Goal: Information Seeking & Learning: Learn about a topic

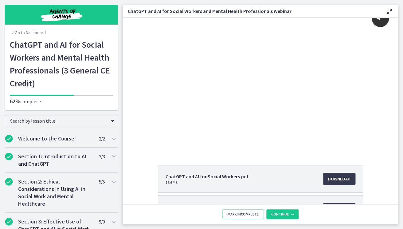
scroll to position [63, 0]
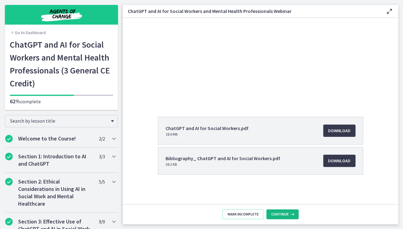
click at [281, 213] on span "Continue" at bounding box center [280, 214] width 18 height 5
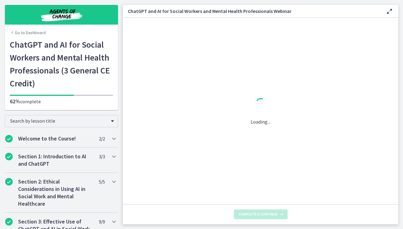
scroll to position [0, 0]
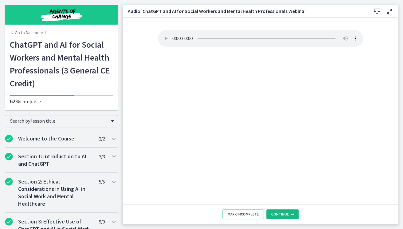
click at [279, 216] on span "Continue" at bounding box center [280, 214] width 18 height 5
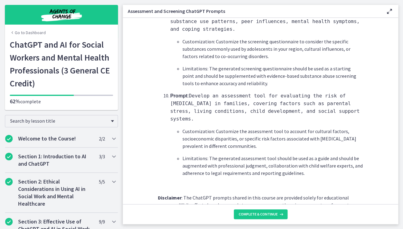
scroll to position [942, 0]
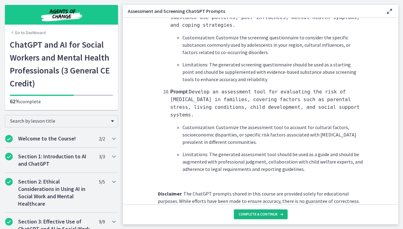
click at [247, 214] on span "Complete & continue" at bounding box center [258, 214] width 39 height 5
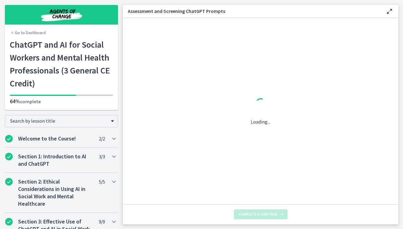
scroll to position [0, 0]
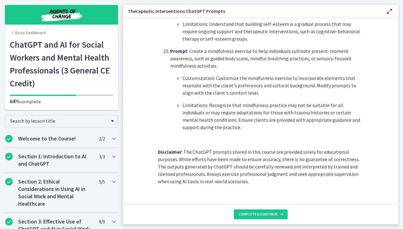
scroll to position [872, 0]
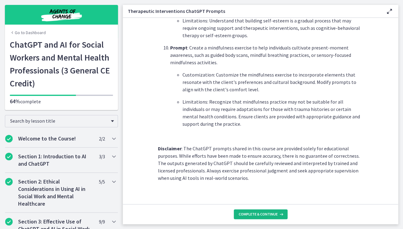
click at [247, 213] on span "Complete & continue" at bounding box center [258, 214] width 39 height 5
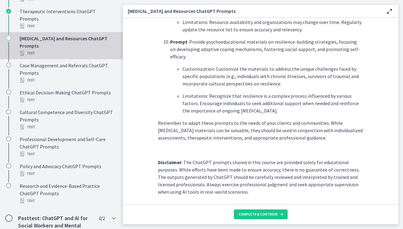
scroll to position [847, 0]
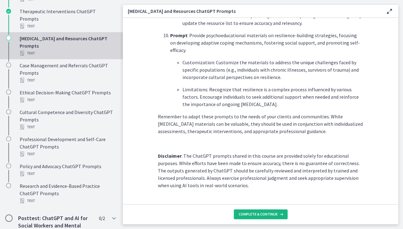
click at [243, 212] on span "Complete & continue" at bounding box center [258, 214] width 39 height 5
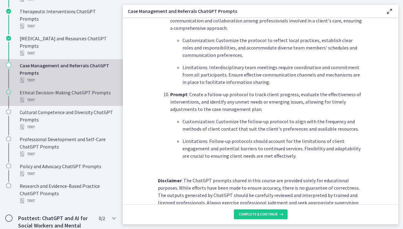
scroll to position [827, 0]
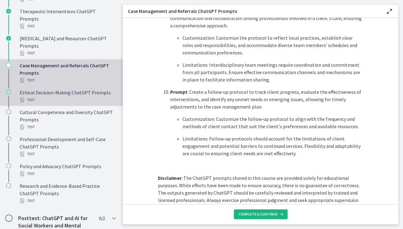
click at [249, 215] on span "Complete & continue" at bounding box center [258, 214] width 39 height 5
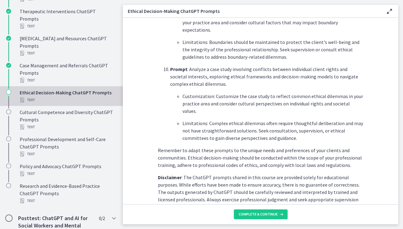
scroll to position [830, 0]
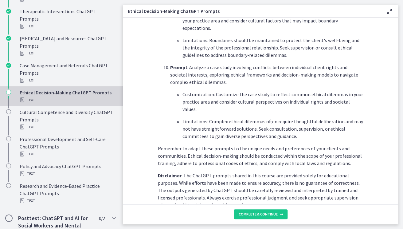
click at [262, 209] on footer "Complete & continue" at bounding box center [260, 214] width 275 height 20
click at [262, 212] on span "Complete & continue" at bounding box center [258, 214] width 39 height 5
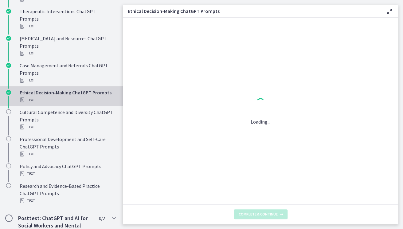
scroll to position [0, 0]
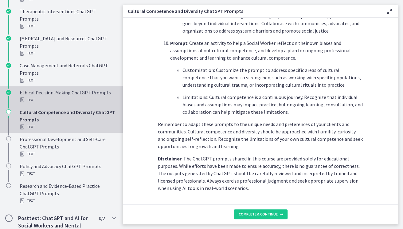
scroll to position [883, 0]
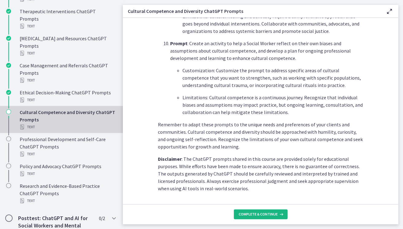
click at [251, 212] on span "Complete & continue" at bounding box center [258, 214] width 39 height 5
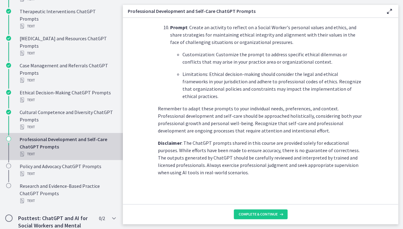
scroll to position [901, 0]
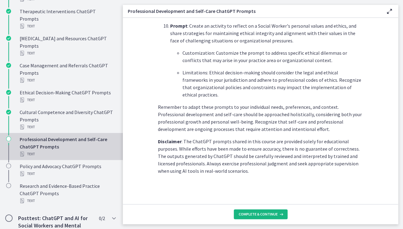
click at [264, 212] on span "Complete & continue" at bounding box center [258, 214] width 39 height 5
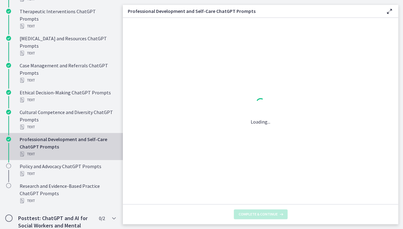
scroll to position [0, 0]
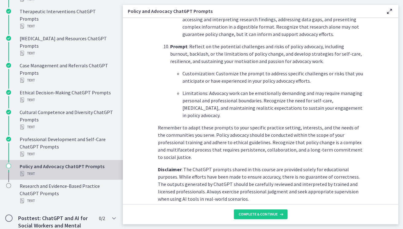
scroll to position [901, 0]
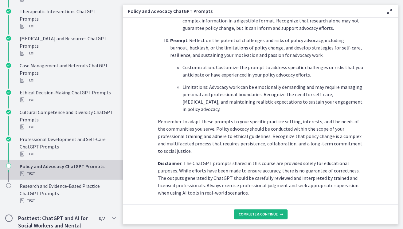
click at [247, 210] on button "Complete & continue" at bounding box center [261, 214] width 54 height 10
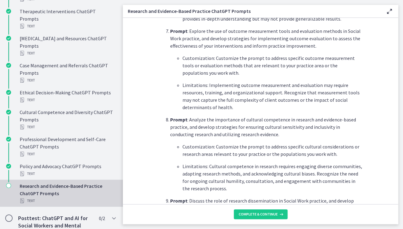
scroll to position [667, 0]
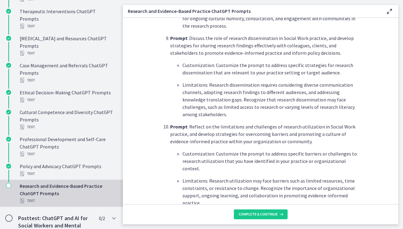
click at [155, 69] on section "What is this collection of prompts? Prompts that explore current research findi…" at bounding box center [260, 111] width 275 height 186
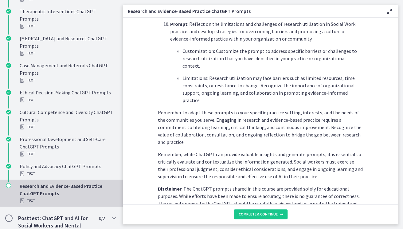
scroll to position [943, 0]
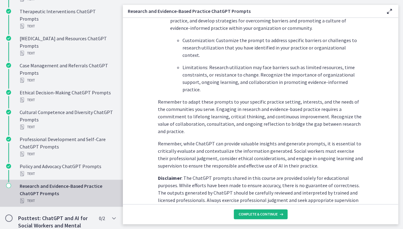
click at [258, 214] on span "Complete & continue" at bounding box center [258, 214] width 39 height 5
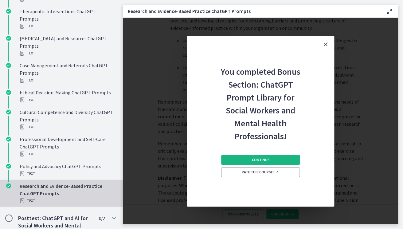
click at [263, 158] on span "Continue" at bounding box center [261, 159] width 18 height 5
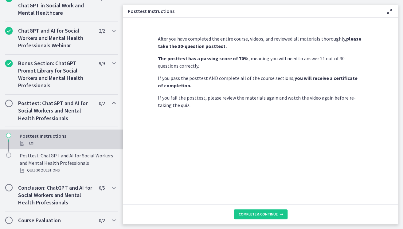
scroll to position [289, 0]
click at [255, 212] on span "Complete & continue" at bounding box center [258, 214] width 39 height 5
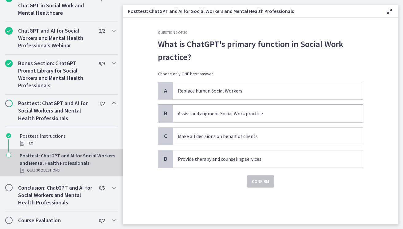
click at [220, 116] on p "Assist and augment Social Work practice" at bounding box center [262, 113] width 168 height 7
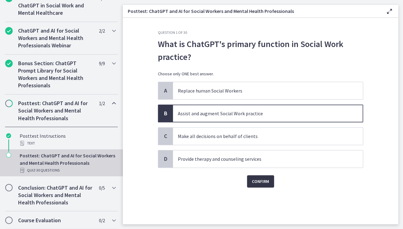
click at [268, 184] on span "Confirm" at bounding box center [260, 181] width 17 height 7
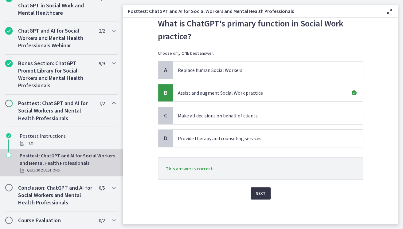
click at [257, 197] on span "Next" at bounding box center [261, 193] width 10 height 7
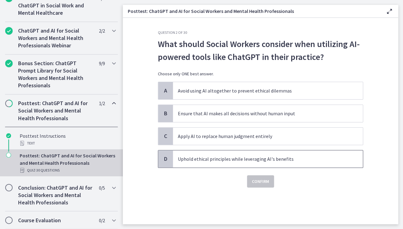
click at [235, 158] on p "Uphold ethical principles while leveraging AI's benefits" at bounding box center [262, 158] width 168 height 7
click at [268, 184] on span "Confirm" at bounding box center [260, 181] width 17 height 7
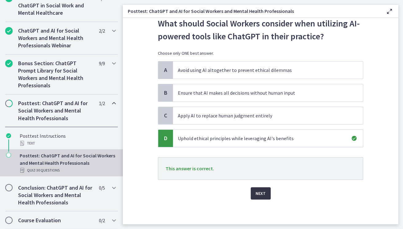
click at [261, 200] on button "Next" at bounding box center [261, 193] width 20 height 12
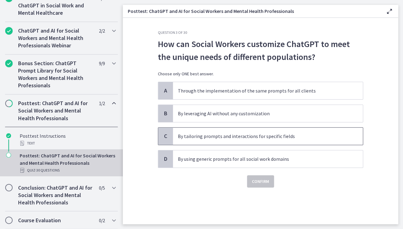
click at [229, 136] on p "By tailoring prompts and interactions for specific fields" at bounding box center [262, 136] width 168 height 7
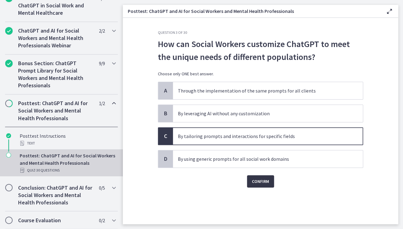
click at [266, 180] on span "Confirm" at bounding box center [260, 181] width 17 height 7
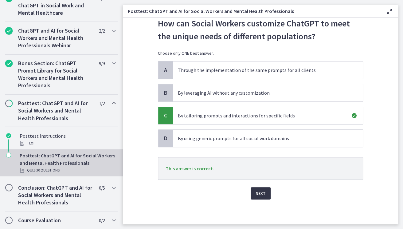
click at [266, 200] on button "Next" at bounding box center [261, 193] width 20 height 12
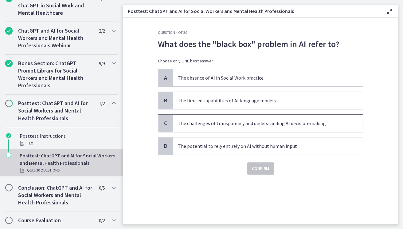
click at [243, 118] on span "The challenges of transparency and understanding AI decision-making" at bounding box center [268, 123] width 190 height 17
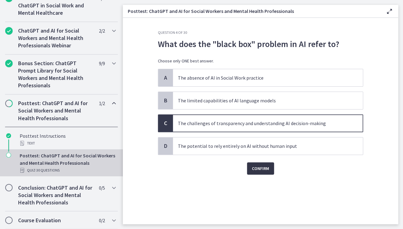
click at [262, 170] on span "Confirm" at bounding box center [260, 168] width 17 height 7
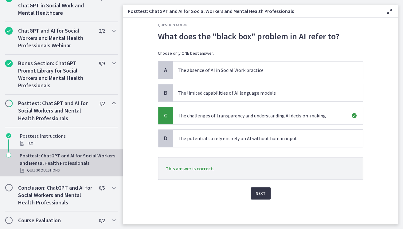
click at [258, 197] on span "Next" at bounding box center [261, 193] width 10 height 7
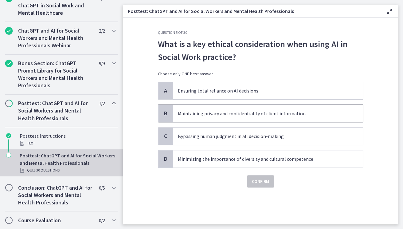
click at [255, 117] on span "Maintaining privacy and confidentiality of client information" at bounding box center [268, 113] width 190 height 17
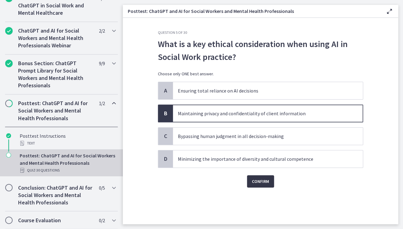
click at [265, 180] on span "Confirm" at bounding box center [260, 181] width 17 height 7
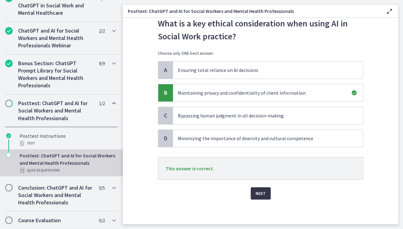
click at [266, 200] on button "Next" at bounding box center [261, 193] width 20 height 12
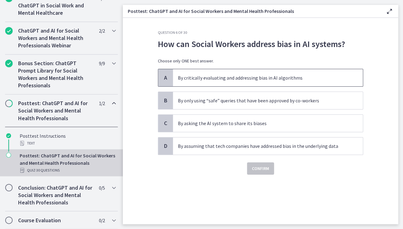
click at [258, 77] on p "By critically evaluating and addressing bias in AI algorithms" at bounding box center [262, 77] width 168 height 7
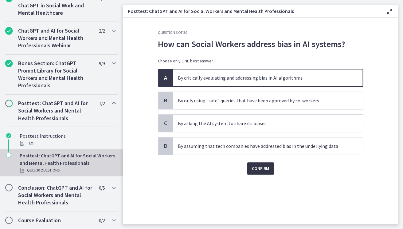
click at [258, 167] on span "Confirm" at bounding box center [260, 168] width 17 height 7
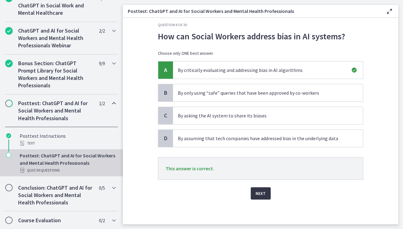
click at [262, 197] on span "Next" at bounding box center [261, 193] width 10 height 7
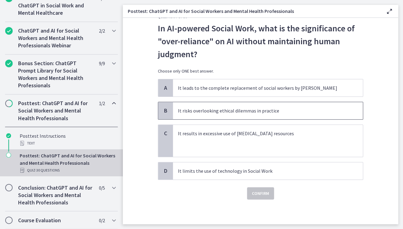
click at [239, 114] on p "It risks overlooking ethical dilemmas in practice" at bounding box center [262, 110] width 168 height 7
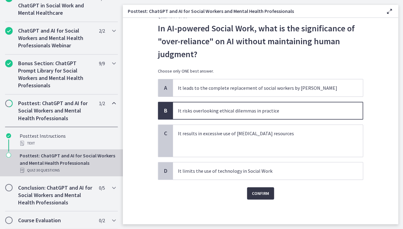
click at [253, 197] on span "Confirm" at bounding box center [260, 193] width 17 height 7
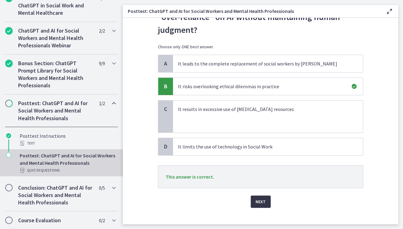
scroll to position [41, 0]
click at [260, 197] on span "Next" at bounding box center [261, 200] width 10 height 7
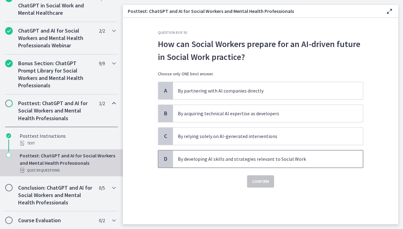
click at [238, 161] on p "By developing AI skills and strategies relevant to Social Work" at bounding box center [262, 158] width 168 height 7
click at [258, 181] on span "Confirm" at bounding box center [260, 181] width 17 height 7
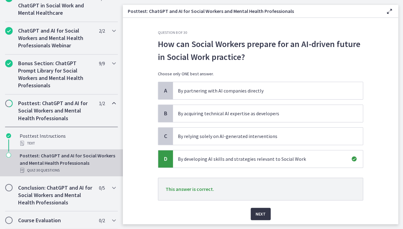
click at [262, 214] on span "Next" at bounding box center [261, 213] width 10 height 7
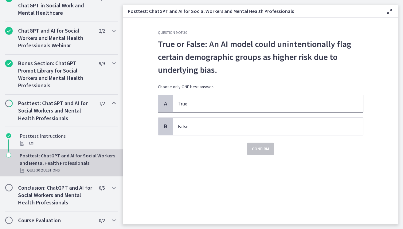
click at [230, 98] on span "True" at bounding box center [268, 103] width 190 height 17
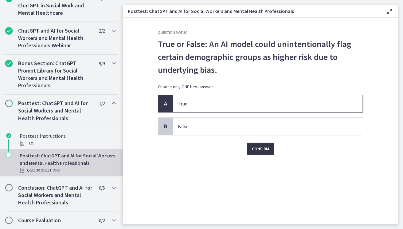
click at [259, 152] on span "Confirm" at bounding box center [260, 148] width 17 height 7
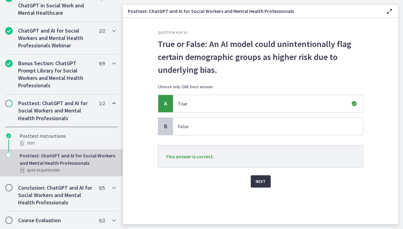
click at [262, 179] on span "Next" at bounding box center [261, 181] width 10 height 7
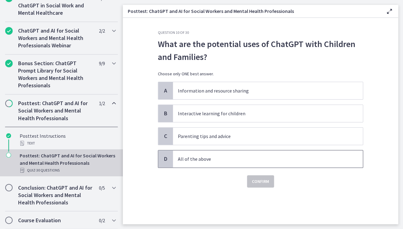
click at [229, 157] on p "All of the above" at bounding box center [262, 158] width 168 height 7
click at [256, 180] on span "Confirm" at bounding box center [260, 181] width 17 height 7
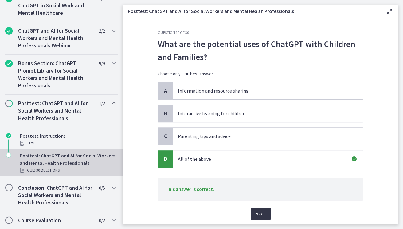
click at [262, 214] on span "Next" at bounding box center [261, 213] width 10 height 7
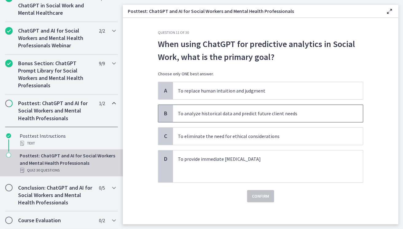
click at [274, 111] on p "To analyze historical data and predict future client needs" at bounding box center [262, 113] width 168 height 7
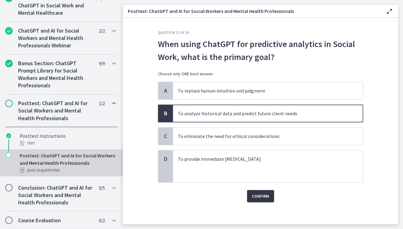
click at [266, 198] on span "Confirm" at bounding box center [260, 195] width 17 height 7
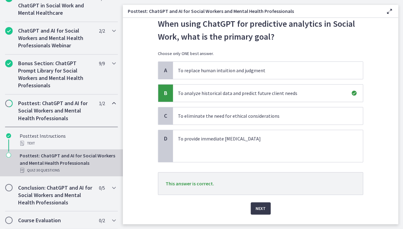
scroll to position [24, 0]
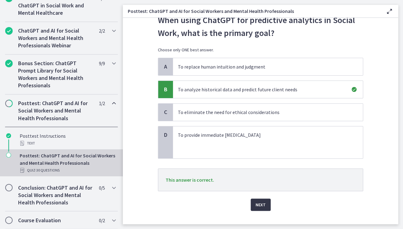
click at [265, 205] on span "Next" at bounding box center [261, 204] width 10 height 7
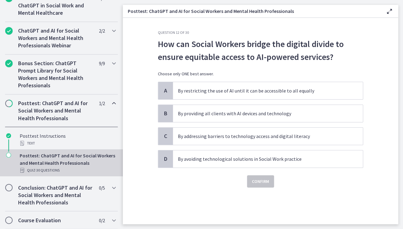
scroll to position [0, 0]
click at [275, 133] on span "By addressing barriers to technology access and digital literacy" at bounding box center [268, 136] width 190 height 17
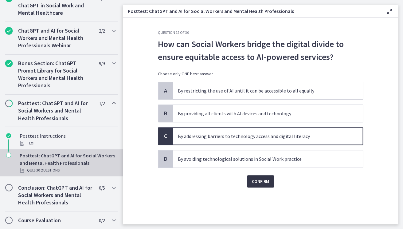
click at [260, 184] on span "Confirm" at bounding box center [260, 181] width 17 height 7
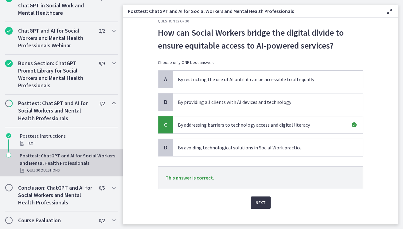
scroll to position [21, 0]
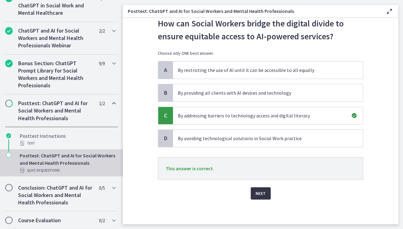
click at [261, 189] on button "Next" at bounding box center [261, 193] width 20 height 12
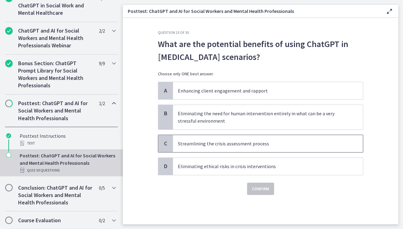
click at [259, 137] on span "Streamlining the crisis assessment process" at bounding box center [268, 143] width 190 height 17
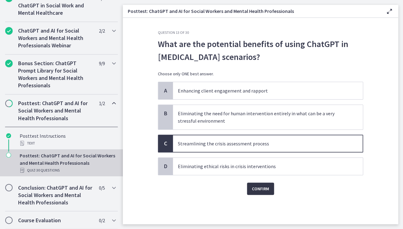
click at [265, 190] on span "Confirm" at bounding box center [260, 188] width 17 height 7
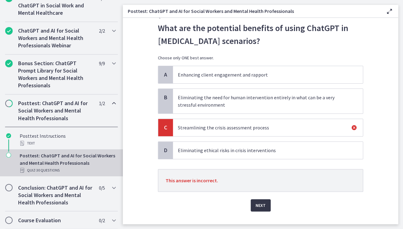
scroll to position [28, 0]
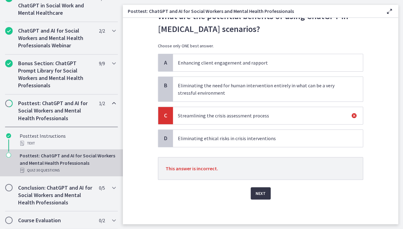
click at [265, 192] on span "Next" at bounding box center [261, 193] width 10 height 7
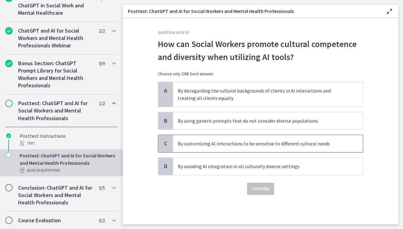
click at [273, 144] on p "By customizing AI interactions to be sensitive to different cultural needs" at bounding box center [262, 143] width 168 height 7
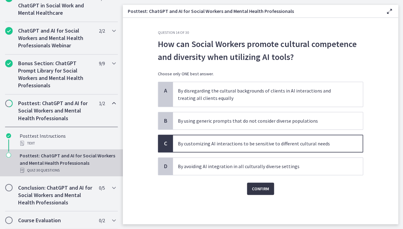
click at [269, 188] on button "Confirm" at bounding box center [260, 189] width 27 height 12
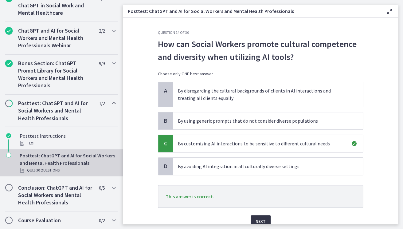
click at [265, 218] on span "Next" at bounding box center [261, 221] width 10 height 7
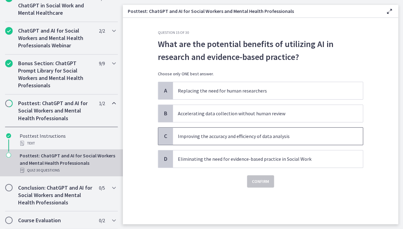
click at [250, 133] on p "Improving the accuracy and efficiency of data analysis" at bounding box center [262, 136] width 168 height 7
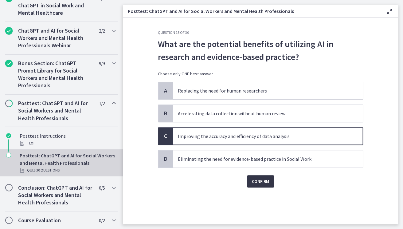
click at [259, 181] on span "Confirm" at bounding box center [260, 181] width 17 height 7
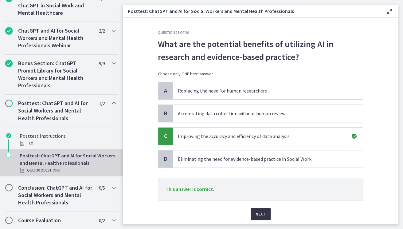
click at [265, 208] on button "Next" at bounding box center [261, 214] width 20 height 12
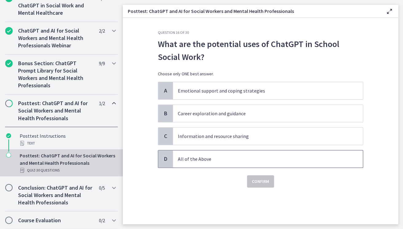
click at [252, 161] on p "All of the Above" at bounding box center [262, 158] width 168 height 7
click at [260, 180] on span "Confirm" at bounding box center [260, 181] width 17 height 7
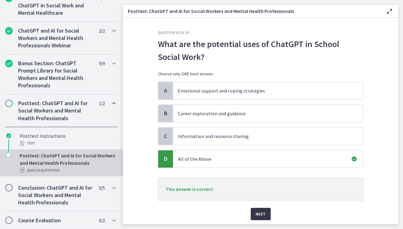
click at [261, 212] on span "Next" at bounding box center [261, 213] width 10 height 7
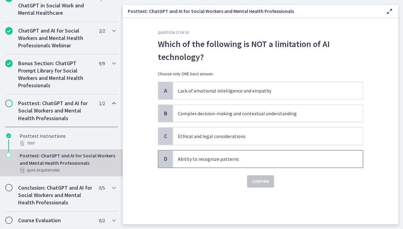
click at [218, 157] on p "Ability to recognize patterns" at bounding box center [262, 158] width 168 height 7
click at [252, 180] on button "Confirm" at bounding box center [260, 181] width 27 height 12
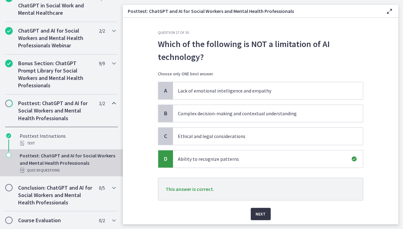
click at [261, 212] on span "Next" at bounding box center [261, 213] width 10 height 7
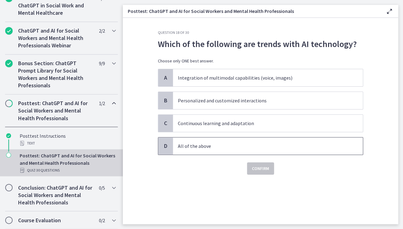
click at [224, 148] on p "All of the above" at bounding box center [262, 145] width 168 height 7
click at [261, 170] on span "Confirm" at bounding box center [260, 168] width 17 height 7
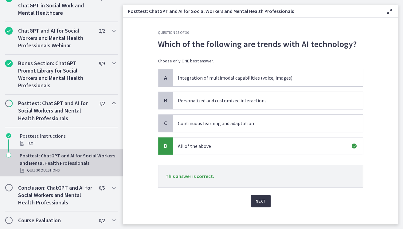
click at [262, 200] on span "Next" at bounding box center [261, 200] width 10 height 7
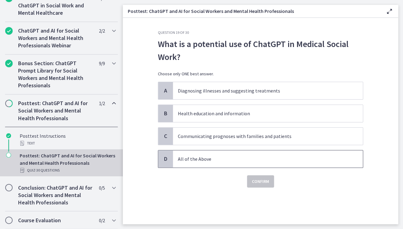
click at [226, 153] on span "All of the Above" at bounding box center [268, 158] width 190 height 17
click at [260, 182] on span "Confirm" at bounding box center [260, 181] width 17 height 7
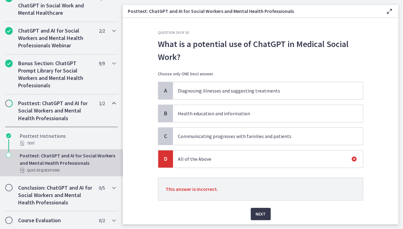
click at [235, 112] on p "Health education and information" at bounding box center [262, 113] width 168 height 7
click at [262, 212] on span "Next" at bounding box center [261, 213] width 10 height 7
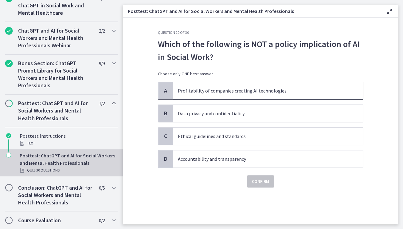
click at [231, 87] on p "Profitability of companies creating AI technologies" at bounding box center [262, 90] width 168 height 7
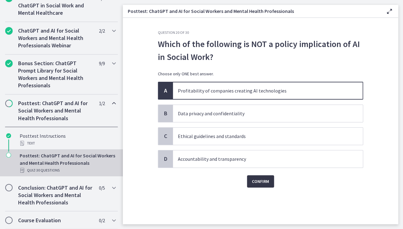
click at [253, 186] on button "Confirm" at bounding box center [260, 181] width 27 height 12
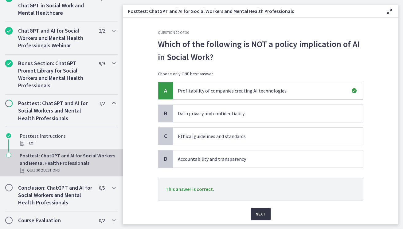
click at [259, 219] on button "Next" at bounding box center [261, 214] width 20 height 12
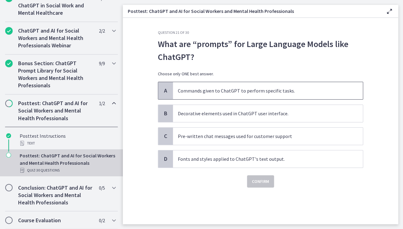
click at [216, 90] on p "Commands given to ChatGPT to perform specific tasks." at bounding box center [262, 90] width 168 height 7
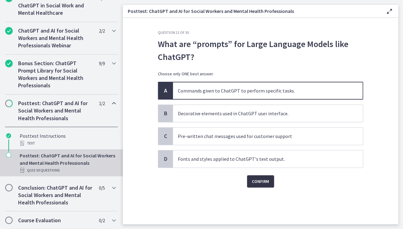
click at [266, 183] on span "Confirm" at bounding box center [260, 181] width 17 height 7
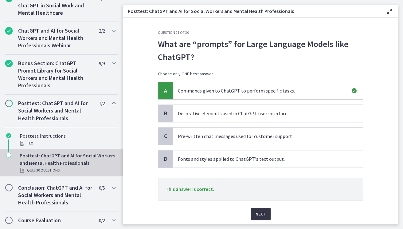
click at [259, 212] on span "Next" at bounding box center [261, 213] width 10 height 7
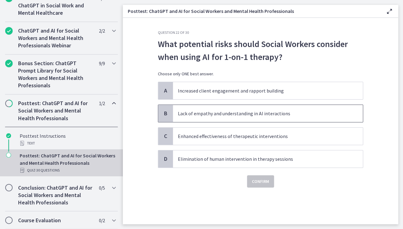
click at [229, 117] on span "Lack of empathy and understanding in AI interactions" at bounding box center [268, 113] width 190 height 17
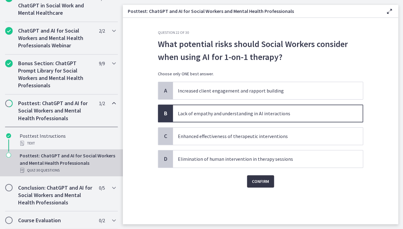
click at [270, 186] on button "Confirm" at bounding box center [260, 181] width 27 height 12
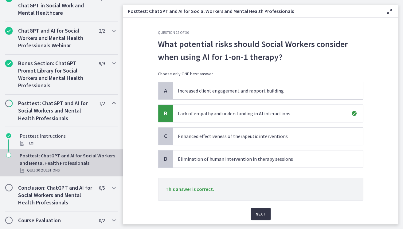
click at [261, 215] on span "Next" at bounding box center [261, 213] width 10 height 7
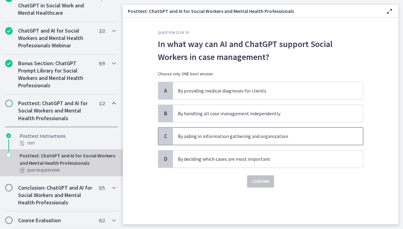
click at [287, 139] on p "By aiding in information gathering and organization" at bounding box center [262, 136] width 168 height 7
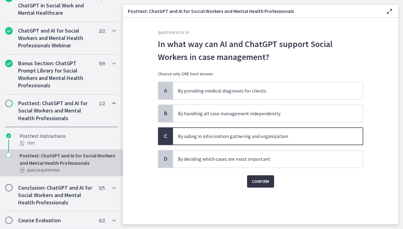
click at [265, 181] on span "Confirm" at bounding box center [260, 181] width 17 height 7
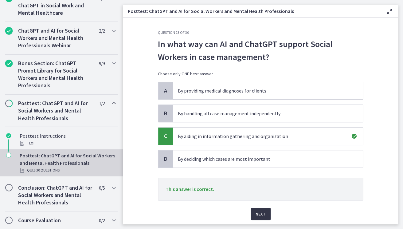
click at [261, 210] on button "Next" at bounding box center [261, 214] width 20 height 12
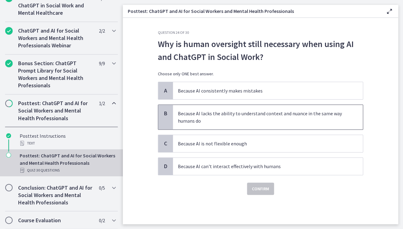
click at [237, 117] on p "Because AI lacks the ability to understand context and nuance in the same way h…" at bounding box center [262, 117] width 168 height 15
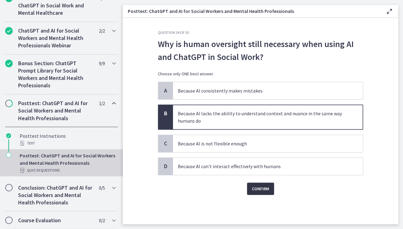
click at [267, 191] on span "Confirm" at bounding box center [260, 188] width 17 height 7
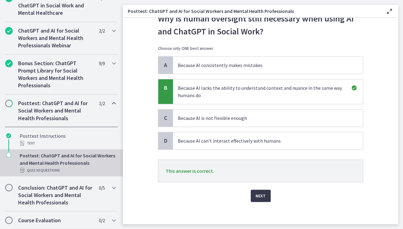
scroll to position [28, 0]
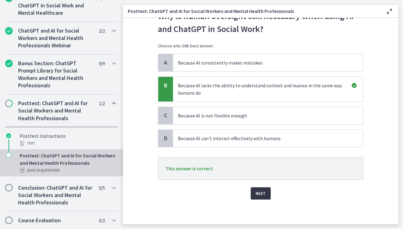
click at [265, 192] on span "Next" at bounding box center [261, 193] width 10 height 7
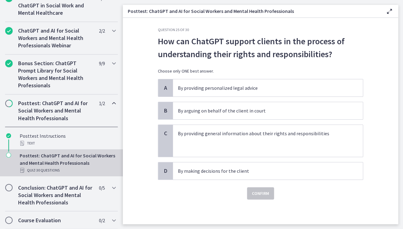
scroll to position [0, 0]
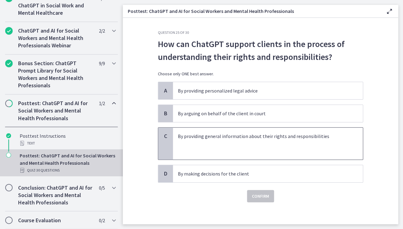
click at [268, 144] on p at bounding box center [262, 143] width 168 height 7
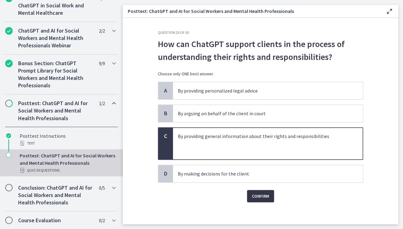
click at [262, 197] on span "Confirm" at bounding box center [260, 195] width 17 height 7
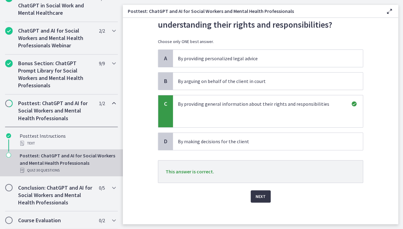
scroll to position [34, 0]
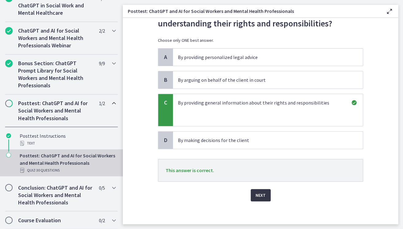
click at [262, 197] on span "Next" at bounding box center [261, 195] width 10 height 7
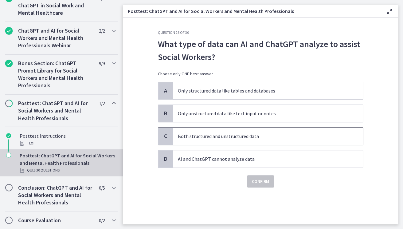
click at [238, 134] on p "Both structured and unstructured data" at bounding box center [262, 136] width 168 height 7
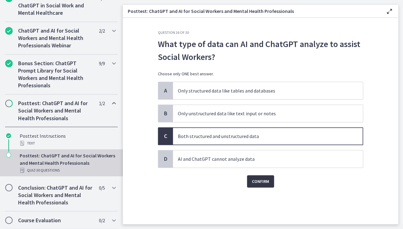
click at [258, 180] on span "Confirm" at bounding box center [260, 181] width 17 height 7
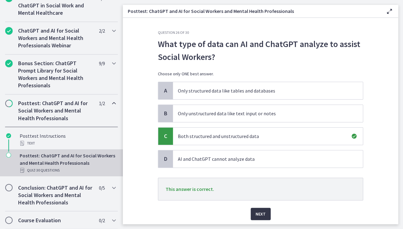
click at [258, 215] on span "Next" at bounding box center [261, 213] width 10 height 7
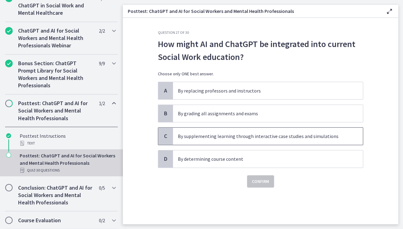
click at [225, 134] on p "By supplementing learning through interactive case studies and simulations" at bounding box center [262, 136] width 168 height 7
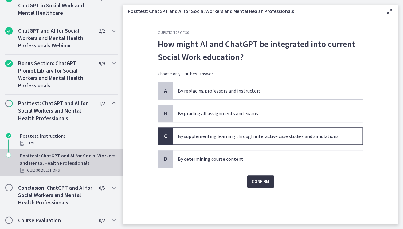
click at [260, 179] on span "Confirm" at bounding box center [260, 181] width 17 height 7
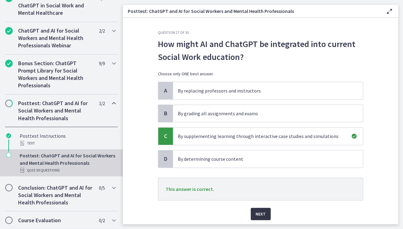
click at [258, 213] on span "Next" at bounding box center [261, 213] width 10 height 7
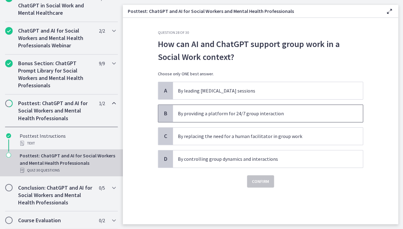
click at [239, 113] on p "By providing a platform for 24/7 group interaction" at bounding box center [262, 113] width 168 height 7
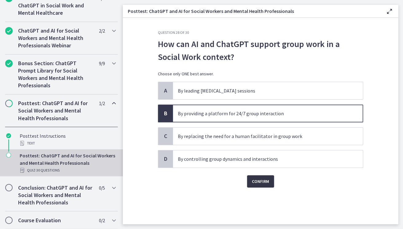
click at [265, 181] on span "Confirm" at bounding box center [260, 181] width 17 height 7
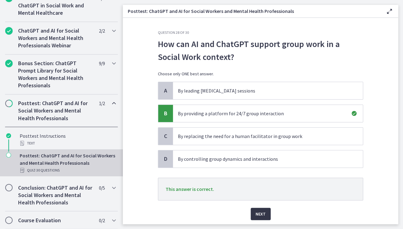
click at [264, 214] on span "Next" at bounding box center [261, 213] width 10 height 7
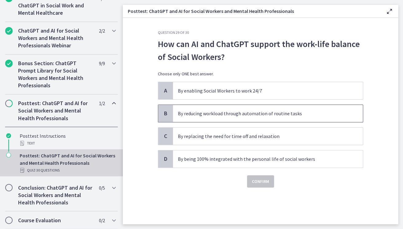
click at [263, 116] on p "By reducing workload through automation of routine tasks" at bounding box center [262, 113] width 168 height 7
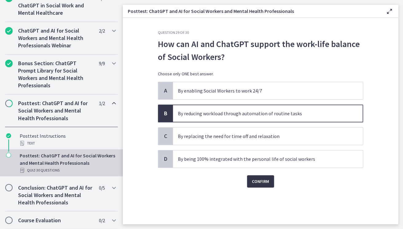
click at [266, 180] on span "Confirm" at bounding box center [260, 181] width 17 height 7
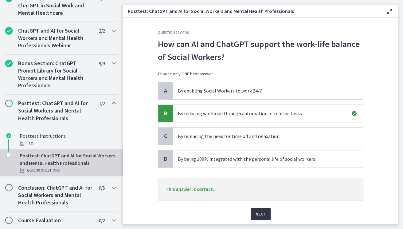
click at [260, 215] on span "Next" at bounding box center [261, 213] width 10 height 7
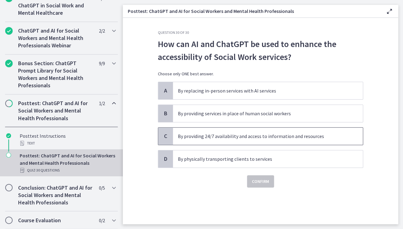
click at [218, 138] on p "By providing 24/7 availability and access to information and resources" at bounding box center [262, 136] width 168 height 7
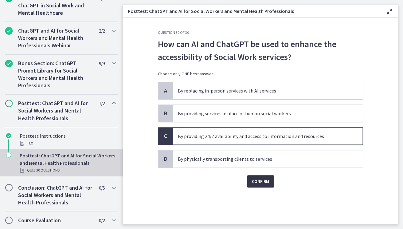
click at [254, 179] on span "Confirm" at bounding box center [260, 181] width 17 height 7
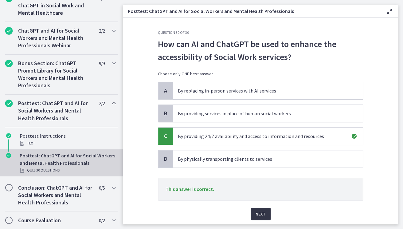
click at [265, 214] on span "Next" at bounding box center [261, 213] width 10 height 7
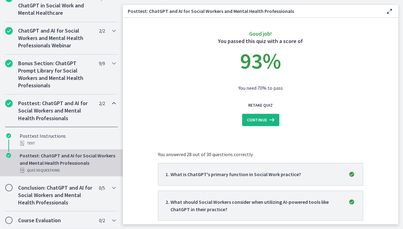
click at [265, 118] on span "Continue" at bounding box center [257, 119] width 20 height 7
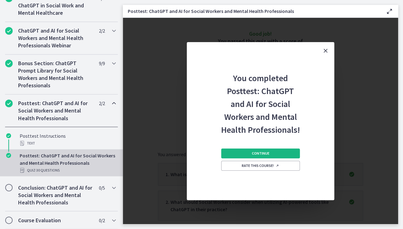
click at [267, 150] on button "Continue" at bounding box center [260, 153] width 79 height 10
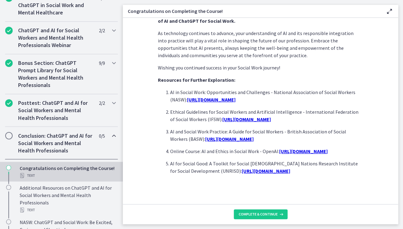
scroll to position [524, 0]
click at [248, 212] on button "Complete & continue" at bounding box center [261, 214] width 54 height 10
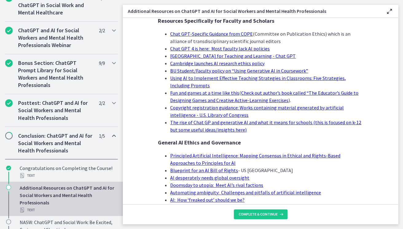
scroll to position [541, 0]
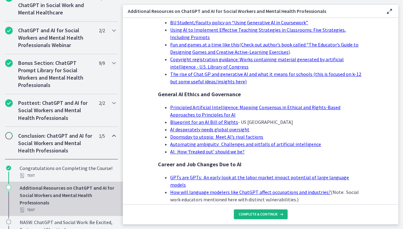
click at [262, 215] on span "Complete & continue" at bounding box center [258, 214] width 39 height 5
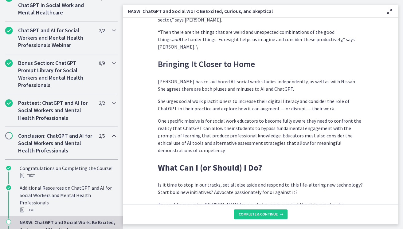
scroll to position [1736, 0]
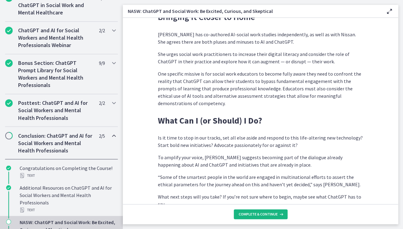
click at [259, 214] on span "Complete & continue" at bounding box center [258, 214] width 39 height 5
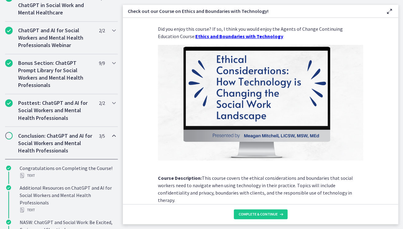
scroll to position [11, 0]
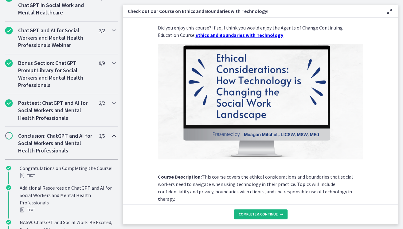
click at [261, 214] on span "Complete & continue" at bounding box center [258, 214] width 39 height 5
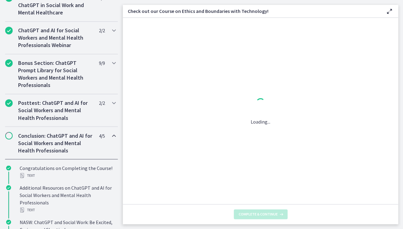
scroll to position [0, 0]
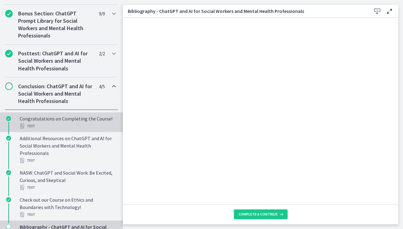
scroll to position [378, 0]
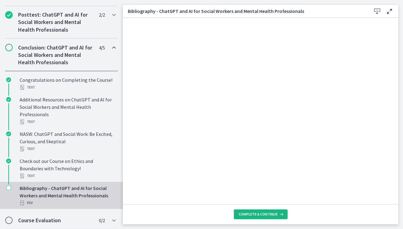
click at [258, 216] on span "Complete & continue" at bounding box center [258, 214] width 39 height 5
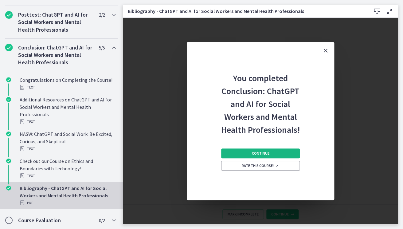
click at [260, 153] on span "Continue" at bounding box center [261, 153] width 18 height 5
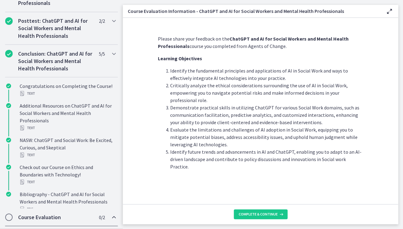
scroll to position [296, 0]
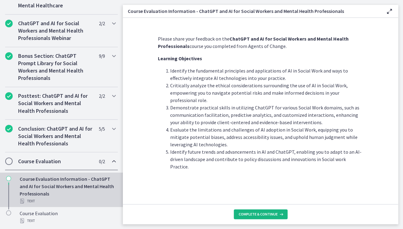
click at [254, 214] on span "Complete & continue" at bounding box center [258, 214] width 39 height 5
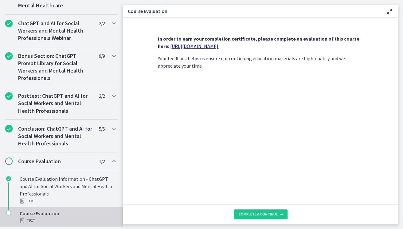
click at [211, 45] on link "[URL][DOMAIN_NAME]" at bounding box center [194, 46] width 48 height 6
